Goal: Task Accomplishment & Management: Manage account settings

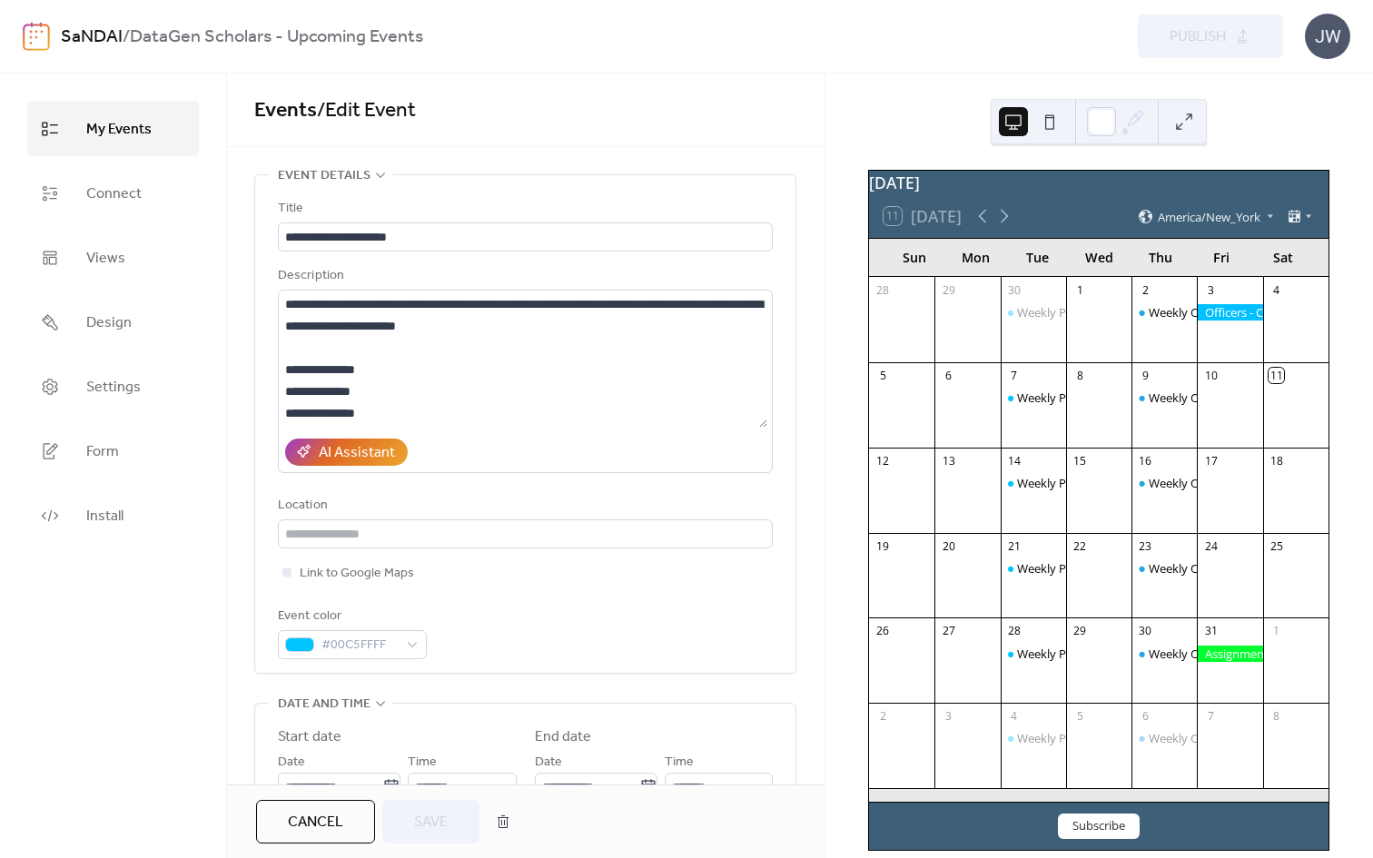
click at [108, 61] on div "SaNDAI / DataGen Scholars - Upcoming Events Preview Publish JW" at bounding box center [687, 36] width 1328 height 73
click at [103, 35] on link "SaNDAI" at bounding box center [92, 37] width 62 height 35
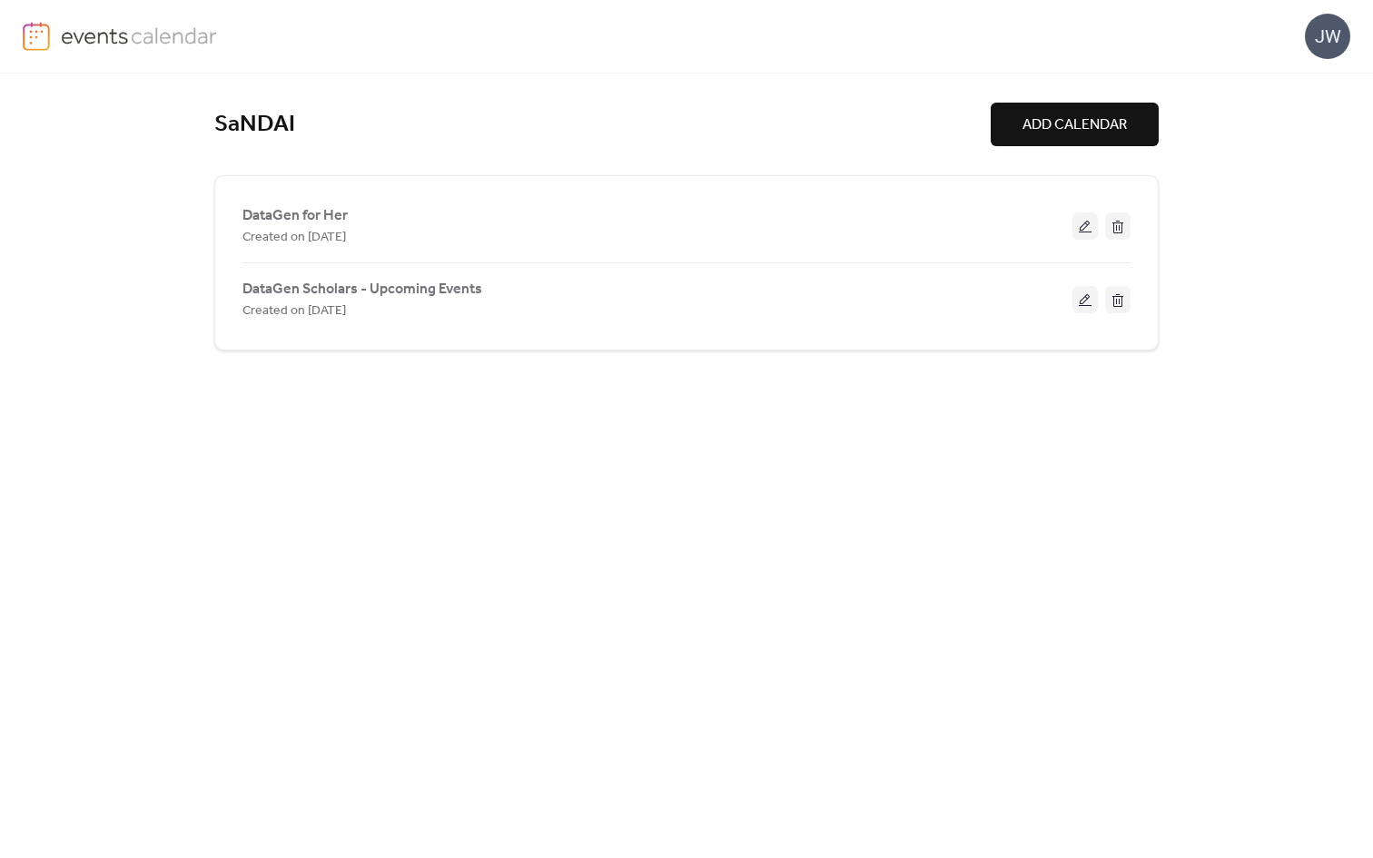
click at [43, 35] on img at bounding box center [36, 36] width 27 height 29
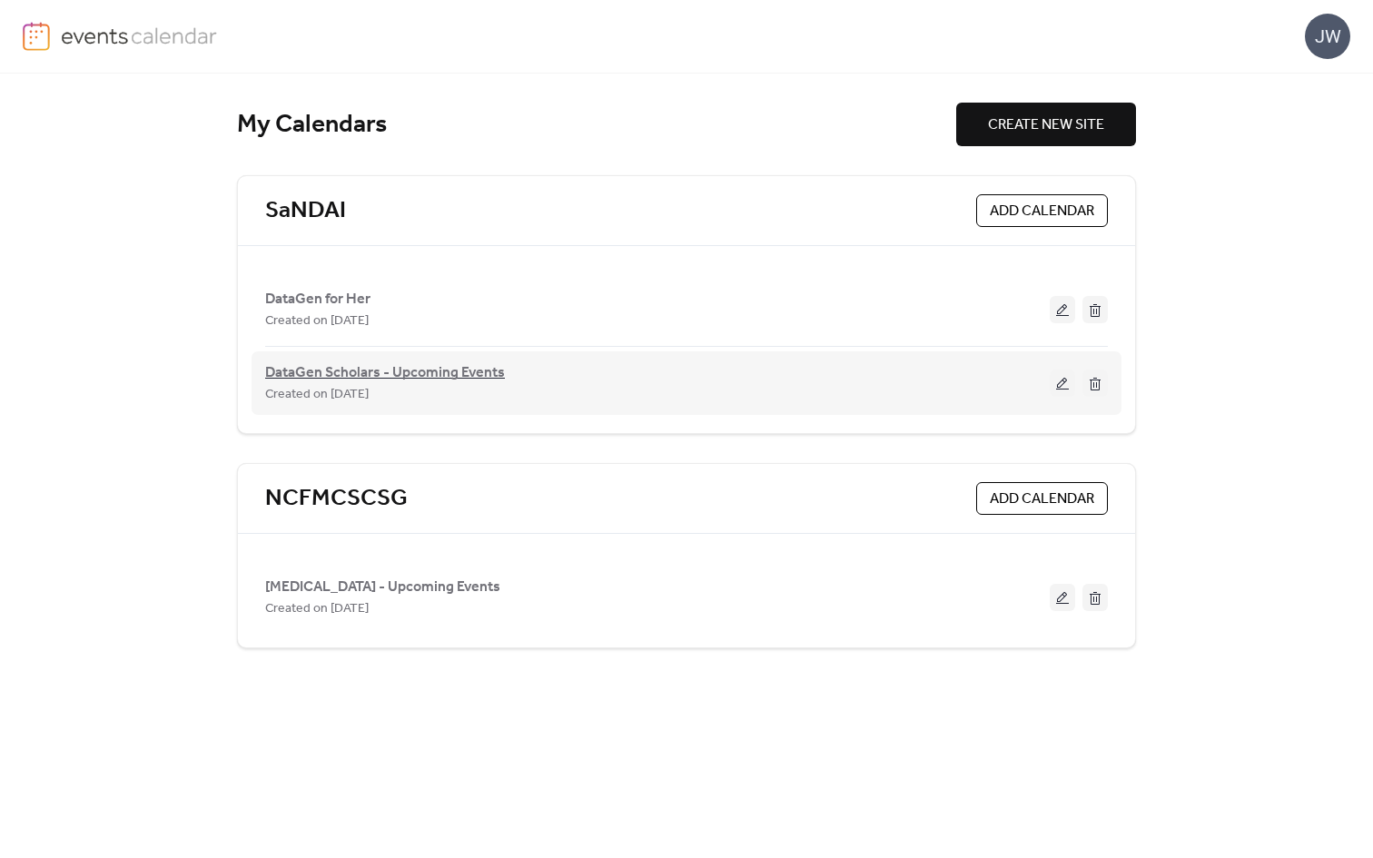
click at [456, 375] on span "DataGen Scholars - Upcoming Events" at bounding box center [385, 373] width 240 height 22
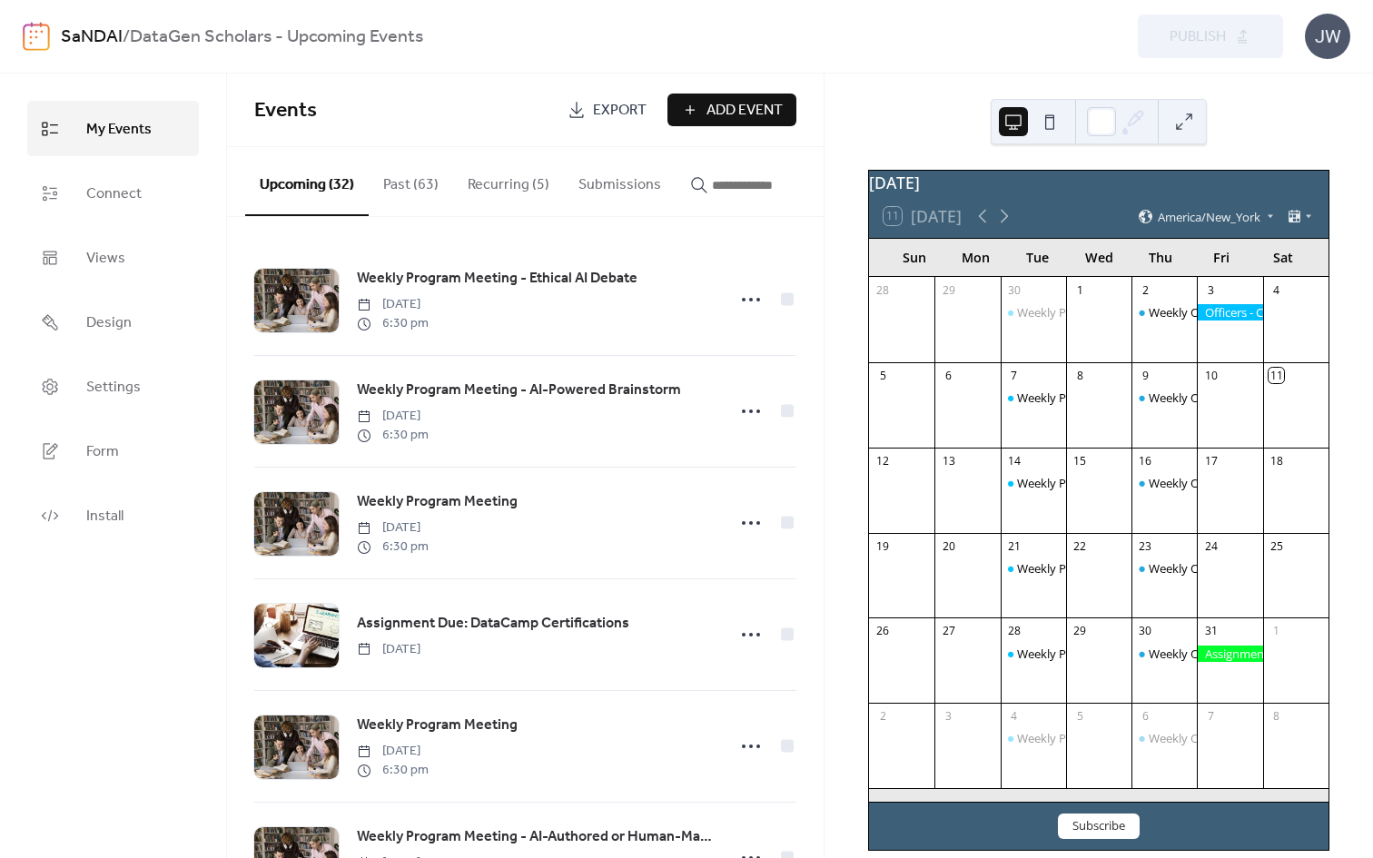
click at [494, 183] on button "Recurring (5)" at bounding box center [508, 180] width 111 height 67
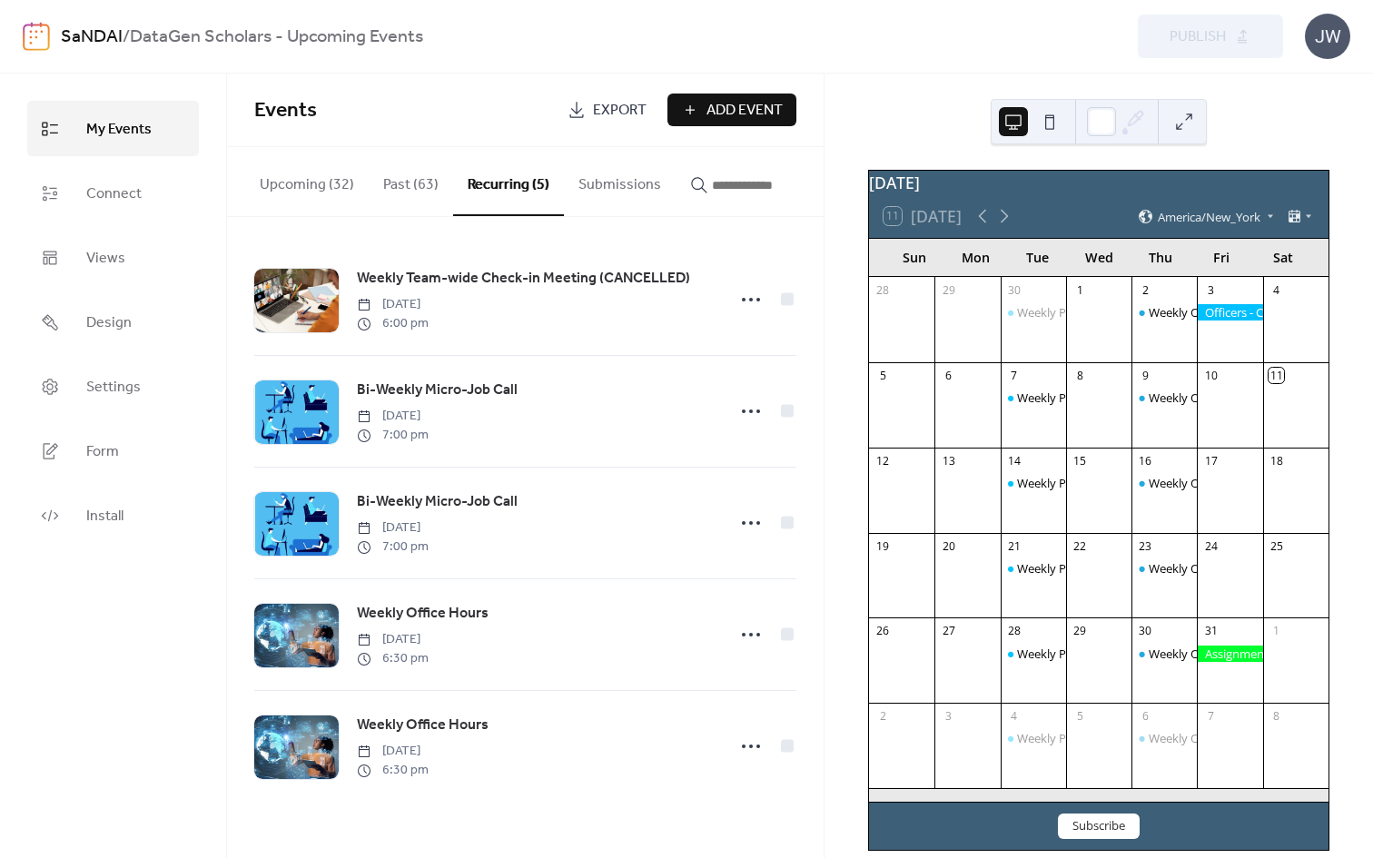
click at [430, 188] on button "Past (63)" at bounding box center [411, 180] width 84 height 67
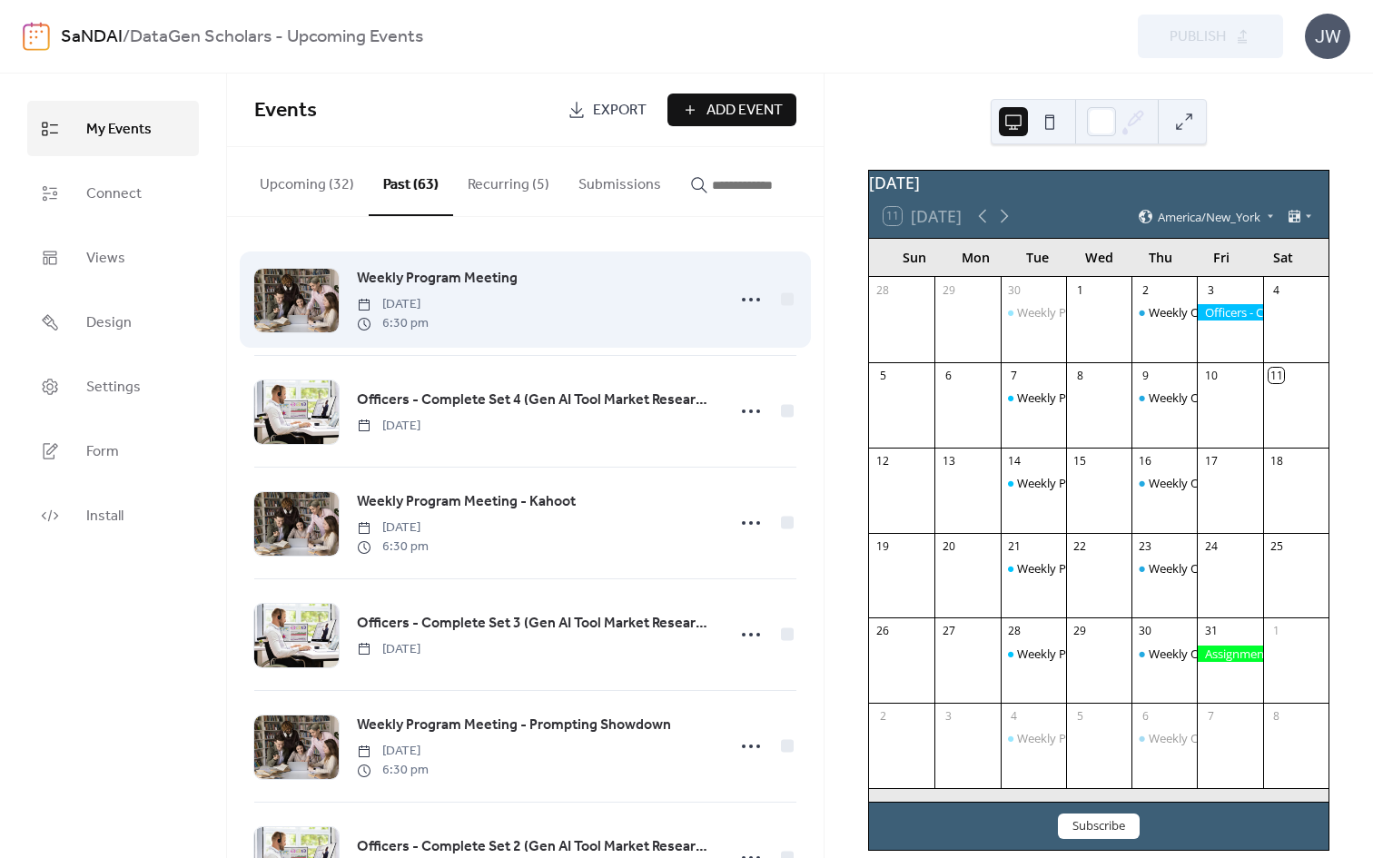
click at [443, 276] on span "Weekly Program Meeting" at bounding box center [437, 279] width 161 height 22
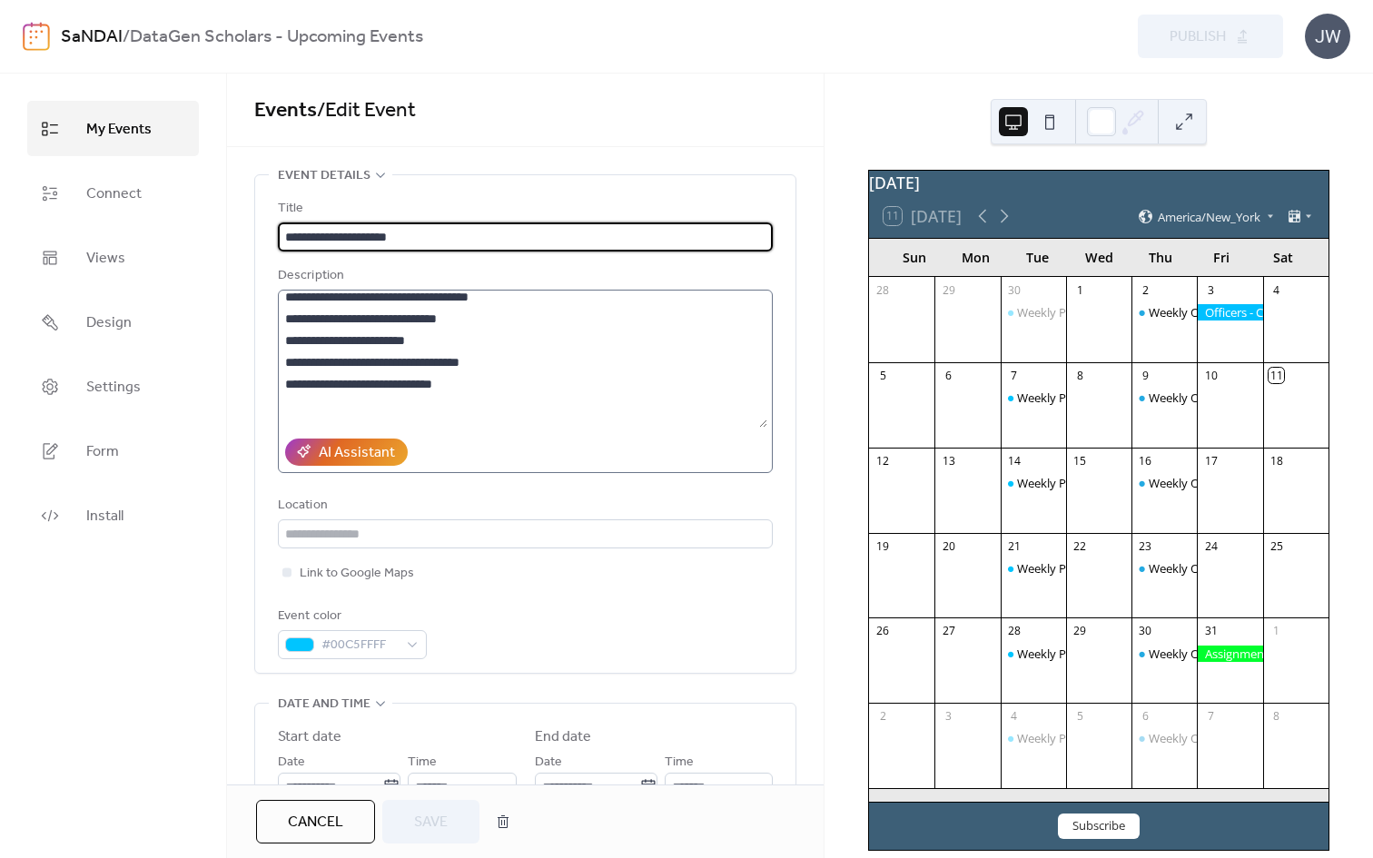
scroll to position [209, 0]
